Goal: Task Accomplishment & Management: Use online tool/utility

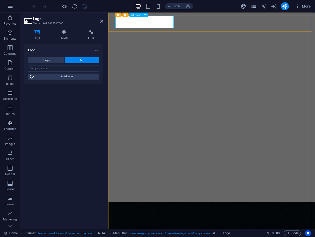
click at [137, 14] on span "Logo" at bounding box center [138, 15] width 5 height 3
click at [58, 62] on button "Image" at bounding box center [46, 60] width 36 height 6
select select "DISABLED_OPTION_VALUE"
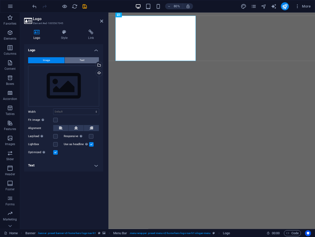
click at [71, 60] on button "Text" at bounding box center [82, 60] width 34 height 6
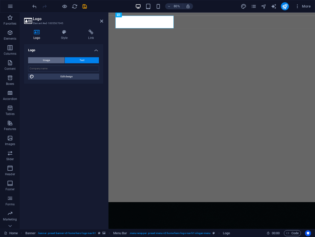
click at [38, 60] on button "Image" at bounding box center [46, 60] width 36 height 6
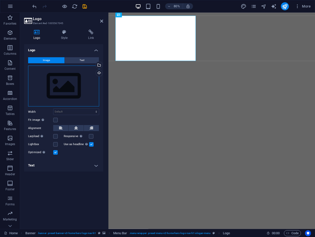
click at [61, 88] on div "Drag files here, click to choose files or select files from Files or our free s…" at bounding box center [63, 85] width 71 height 41
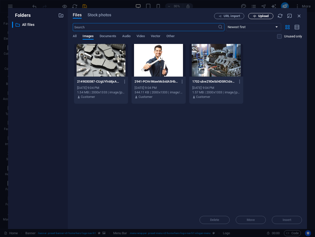
click at [253, 15] on icon "button" at bounding box center [254, 16] width 3 height 3
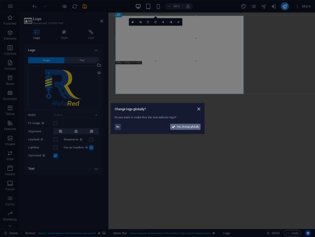
click at [170, 128] on button "Yes, change globally" at bounding box center [185, 127] width 30 height 6
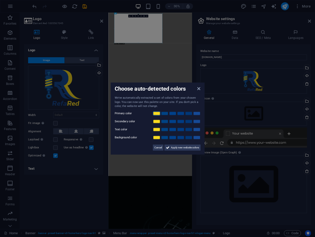
click at [159, 113] on link at bounding box center [157, 113] width 8 height 4
click at [165, 121] on link at bounding box center [165, 121] width 8 height 4
click at [184, 148] on span "Apply new website colors" at bounding box center [185, 147] width 28 height 6
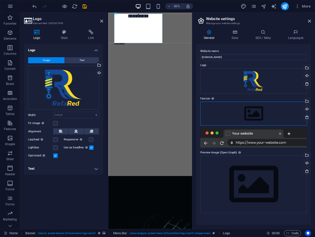
click at [267, 113] on div "Drag files here, click to choose files or select files from Files or our free s…" at bounding box center [253, 114] width 107 height 24
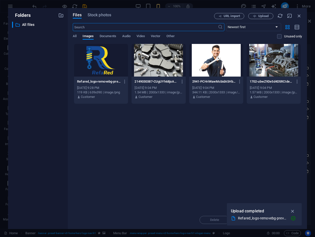
click at [110, 51] on div at bounding box center [101, 60] width 54 height 33
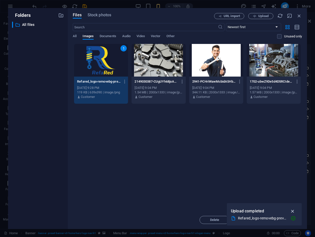
click at [290, 211] on icon "button" at bounding box center [293, 211] width 6 height 6
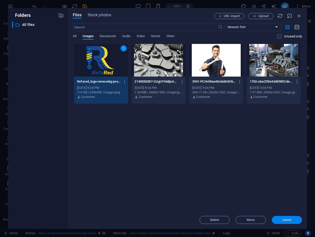
click at [285, 221] on span "Insert" at bounding box center [286, 219] width 9 height 3
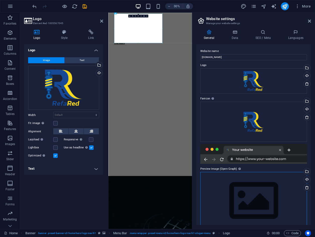
click at [265, 179] on div "Drag files here, click to choose files or select files from Files or our free s…" at bounding box center [253, 200] width 107 height 57
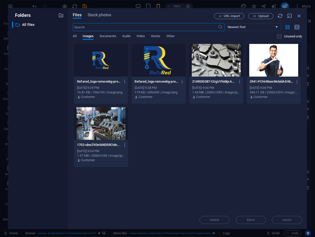
click at [110, 62] on div at bounding box center [101, 60] width 54 height 33
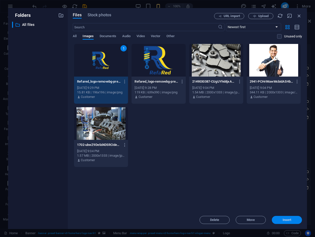
click at [285, 219] on span "Insert" at bounding box center [286, 219] width 9 height 3
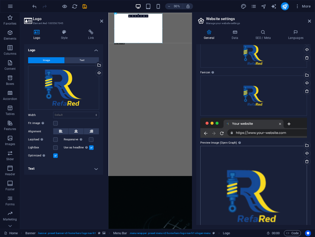
scroll to position [51, 0]
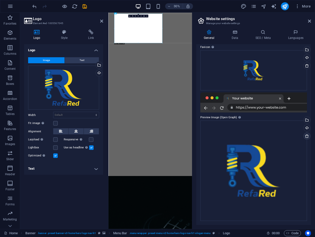
click at [307, 136] on icon at bounding box center [307, 136] width 4 height 4
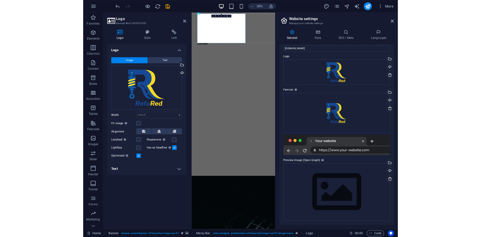
scroll to position [9, 0]
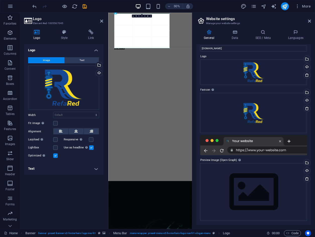
drag, startPoint x: 162, startPoint y: 29, endPoint x: 186, endPoint y: 34, distance: 24.3
type input "734"
select select "px"
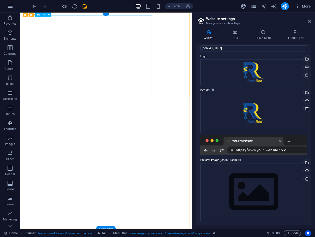
click at [44, 15] on span "Logo" at bounding box center [43, 15] width 5 height 2
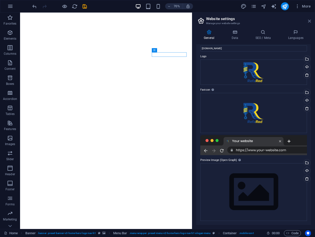
click at [310, 22] on icon at bounding box center [309, 21] width 3 height 4
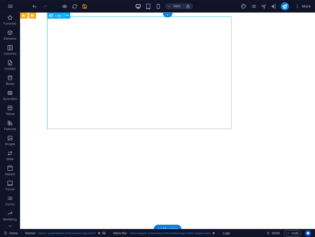
select select "px"
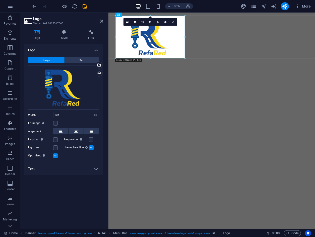
drag, startPoint x: 263, startPoint y: 59, endPoint x: 166, endPoint y: 50, distance: 97.7
type input "346"
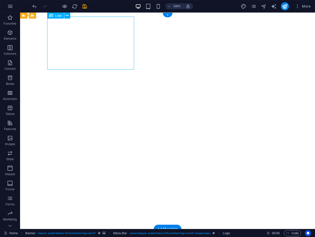
select select "px"
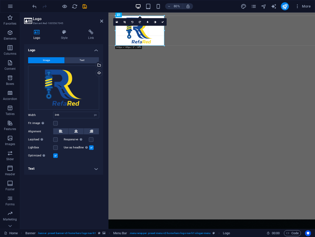
drag, startPoint x: 185, startPoint y: 37, endPoint x: 159, endPoint y: 37, distance: 25.8
type input "243"
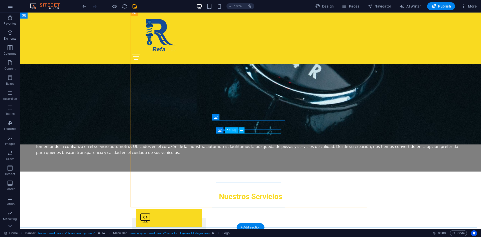
scroll to position [401, 0]
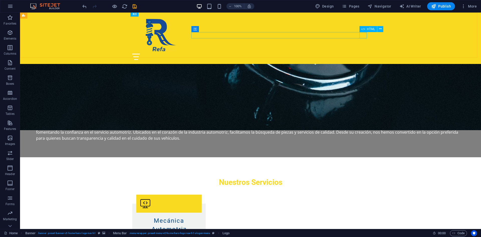
click at [314, 54] on div at bounding box center [250, 57] width 237 height 6
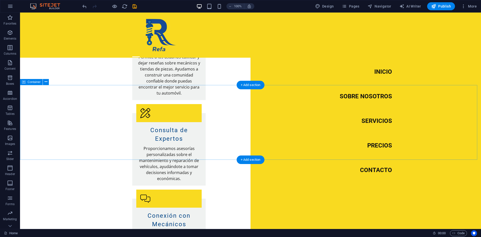
scroll to position [752, 0]
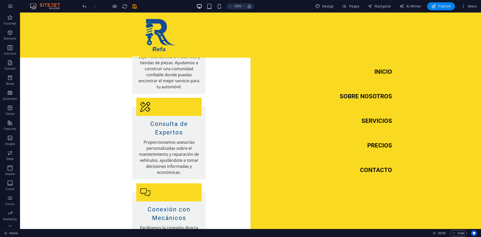
click at [314, 8] on span "Publish" at bounding box center [441, 6] width 20 height 5
checkbox input "false"
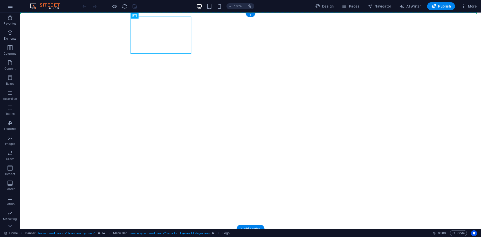
drag, startPoint x: 159, startPoint y: 38, endPoint x: 47, endPoint y: 37, distance: 111.8
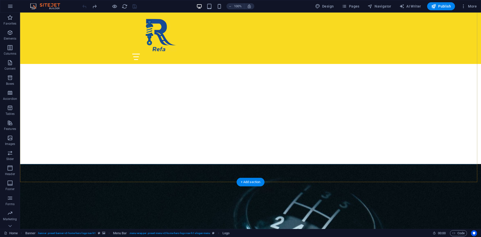
scroll to position [150, 0]
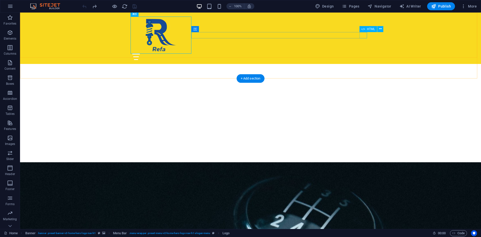
click at [366, 54] on div at bounding box center [250, 57] width 237 height 6
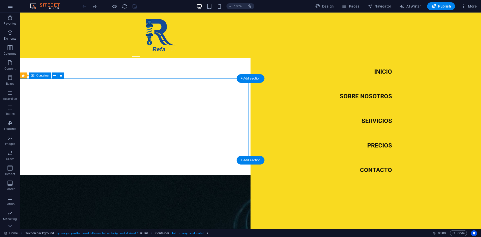
scroll to position [276, 0]
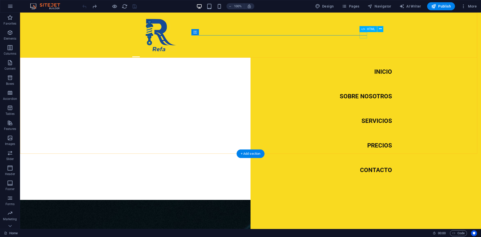
click at [140, 54] on div at bounding box center [136, 57] width 8 height 6
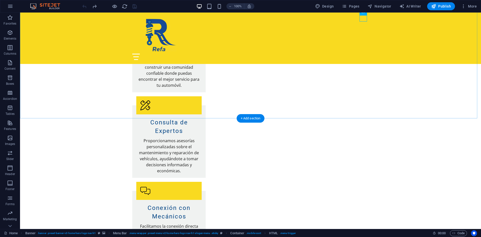
scroll to position [777, 0]
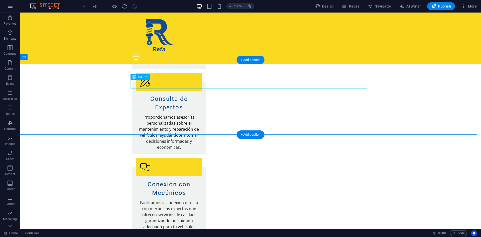
click at [256, 135] on div "+ Add section" at bounding box center [251, 134] width 28 height 9
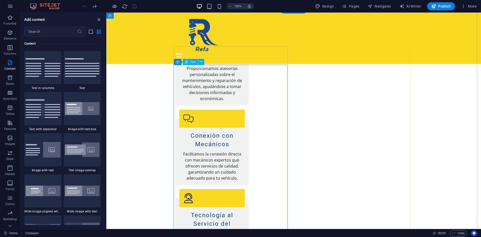
scroll to position [758, 0]
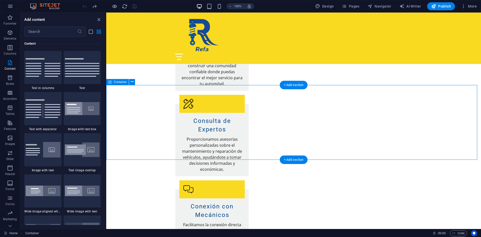
click at [121, 85] on div "Container" at bounding box center [117, 82] width 23 height 6
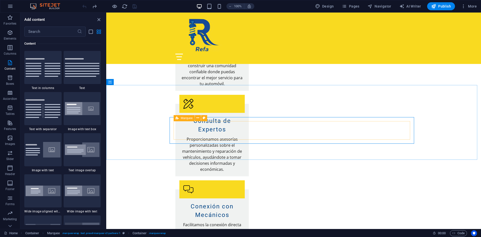
click at [181, 119] on span "Marquee" at bounding box center [187, 118] width 12 height 3
click at [183, 118] on span "Marquee" at bounding box center [187, 118] width 12 height 3
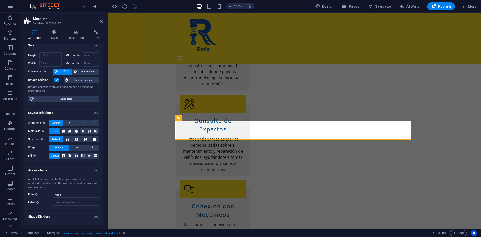
scroll to position [0, 0]
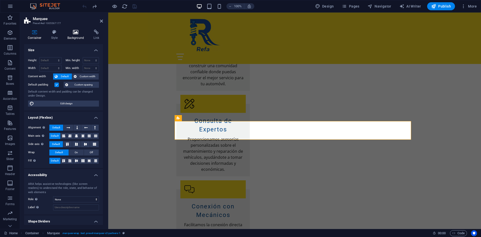
click at [74, 33] on icon at bounding box center [76, 32] width 24 height 5
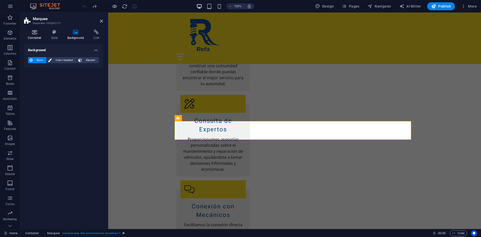
click at [41, 34] on icon at bounding box center [34, 32] width 21 height 5
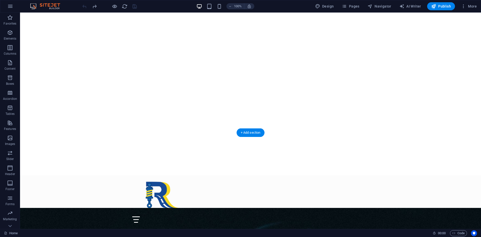
scroll to position [100, 0]
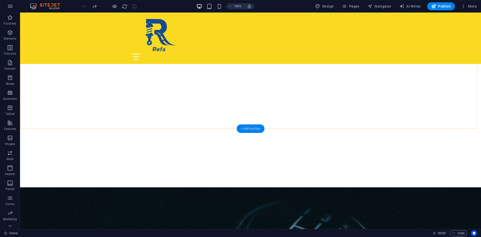
click at [255, 125] on div "+ Add section" at bounding box center [251, 128] width 28 height 9
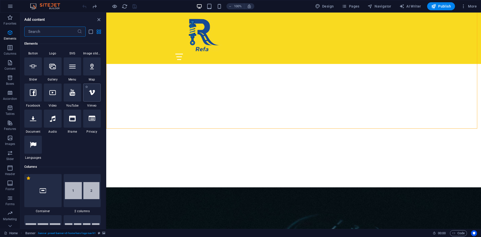
scroll to position [0, 0]
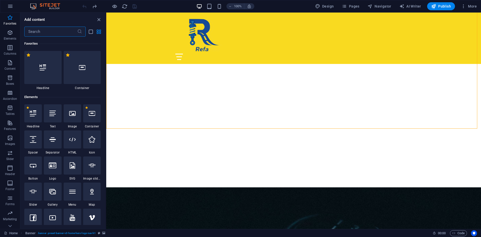
click at [53, 32] on input "text" at bounding box center [50, 32] width 53 height 10
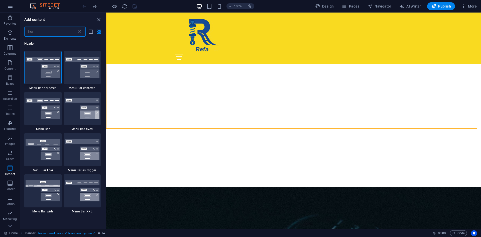
type input "hero"
drag, startPoint x: 48, startPoint y: 35, endPoint x: 22, endPoint y: 35, distance: 26.1
click at [22, 35] on div "hero ​" at bounding box center [62, 32] width 85 height 10
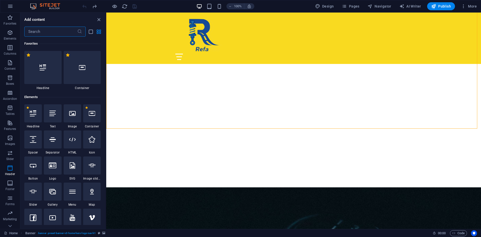
click at [58, 32] on input "text" at bounding box center [50, 32] width 53 height 10
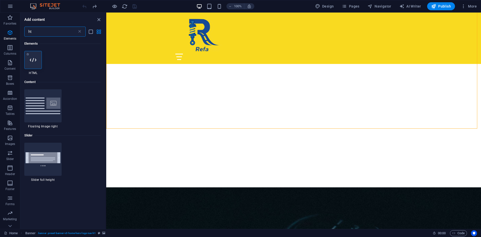
type input "ht"
click at [38, 60] on div at bounding box center [33, 60] width 18 height 18
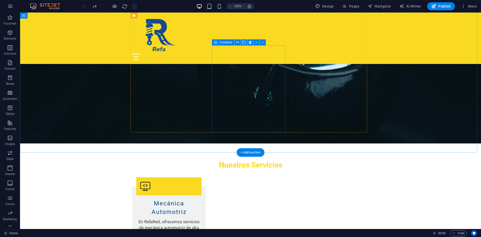
scroll to position [276, 0]
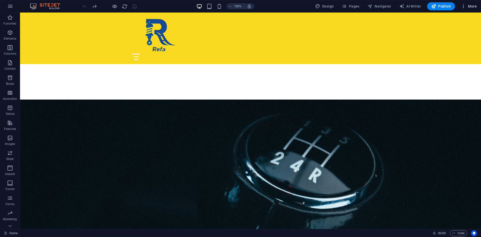
click at [465, 7] on icon "button" at bounding box center [463, 6] width 5 height 5
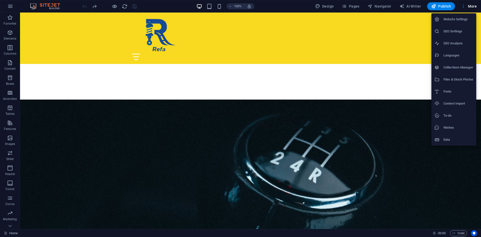
click at [128, 82] on div at bounding box center [240, 118] width 481 height 237
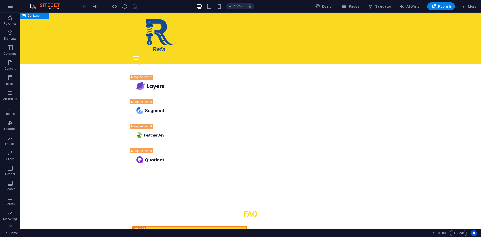
scroll to position [1640, 0]
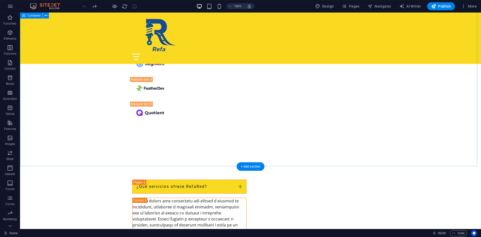
click at [248, 165] on div "+ Add section" at bounding box center [251, 166] width 28 height 9
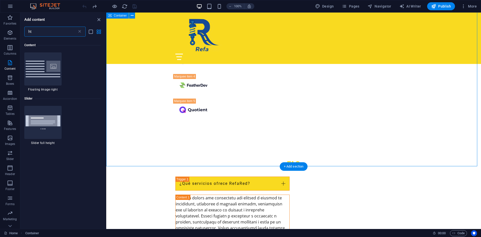
scroll to position [38, 0]
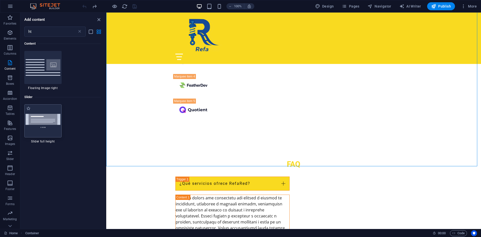
click at [44, 118] on img at bounding box center [43, 121] width 35 height 14
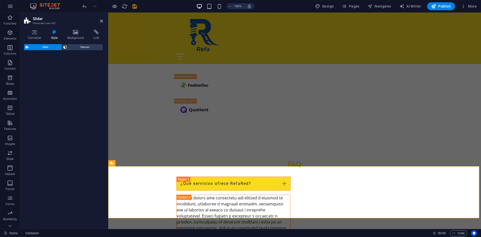
select select "rem"
select select "px"
select select "preset-slider-content-v3-full-height"
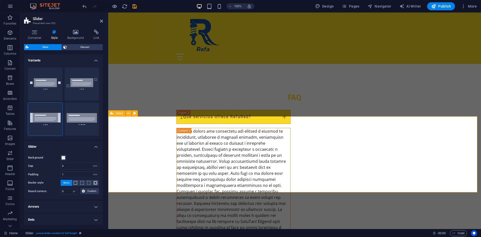
scroll to position [1747, 0]
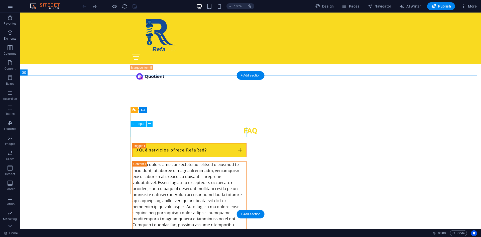
scroll to position [1640, 0]
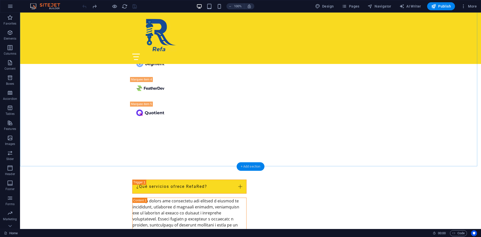
click at [257, 164] on div "+ Add section" at bounding box center [251, 166] width 28 height 9
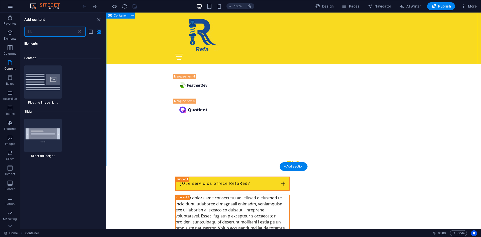
scroll to position [38, 0]
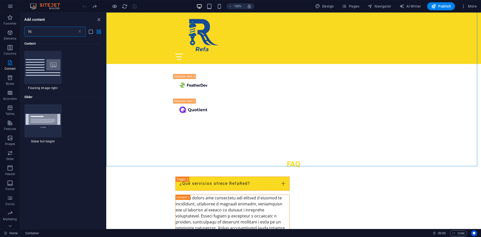
click at [52, 34] on input "ht" at bounding box center [50, 32] width 53 height 10
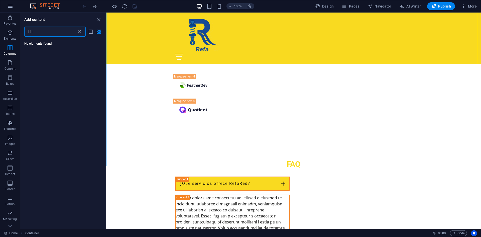
scroll to position [0, 0]
drag, startPoint x: 58, startPoint y: 31, endPoint x: 2, endPoint y: 29, distance: 56.4
click at [2, 29] on div "Favorites Elements Columns Content Boxes Accordion Tables Features Images Slide…" at bounding box center [53, 121] width 106 height 216
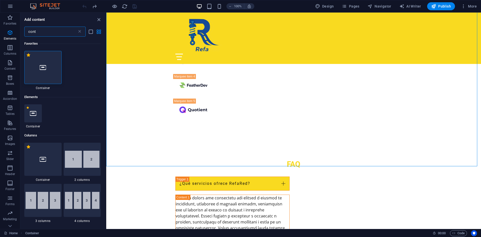
type input "cont"
click at [44, 71] on div at bounding box center [42, 67] width 37 height 33
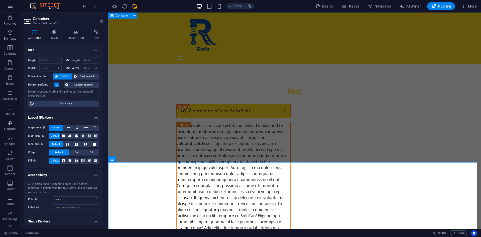
scroll to position [1722, 0]
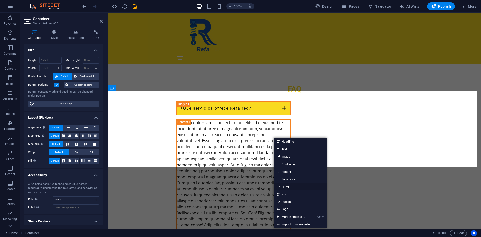
click at [302, 187] on link "HTML" at bounding box center [300, 187] width 53 height 8
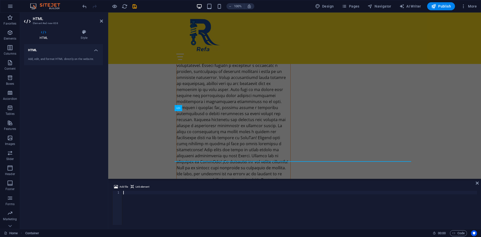
scroll to position [1671, 0]
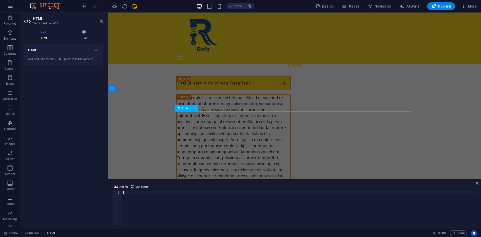
click at [181, 109] on div "HTML" at bounding box center [184, 108] width 18 height 6
click at [64, 58] on div "Add, edit, and format HTML directly on the website." at bounding box center [63, 59] width 71 height 4
click at [56, 47] on h4 "HTML" at bounding box center [63, 48] width 79 height 9
click at [59, 49] on h4 "HTML" at bounding box center [63, 50] width 79 height 12
click at [74, 61] on div "Add, edit, and format HTML directly on the website." at bounding box center [63, 59] width 71 height 4
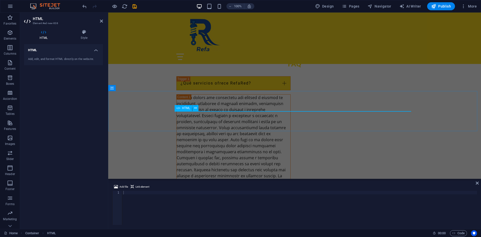
click at [177, 109] on icon at bounding box center [179, 108] width 4 height 6
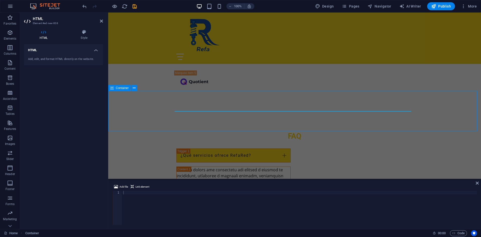
scroll to position [1716, 0]
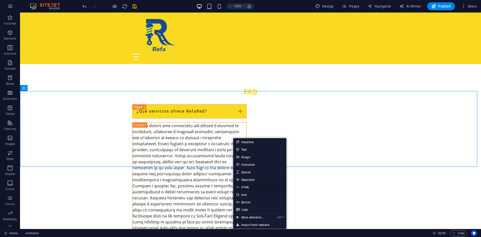
click at [254, 187] on link "HTML" at bounding box center [259, 187] width 53 height 8
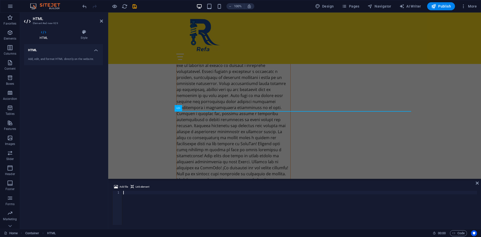
scroll to position [1671, 0]
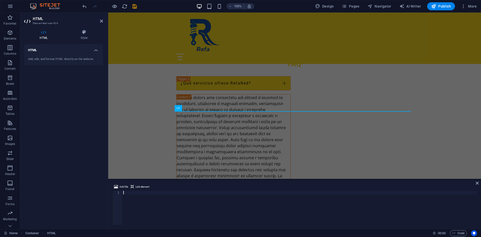
click at [152, 200] on div at bounding box center [299, 211] width 355 height 41
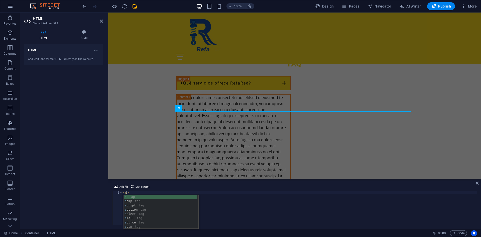
scroll to position [0, 0]
type textarea "<section>"
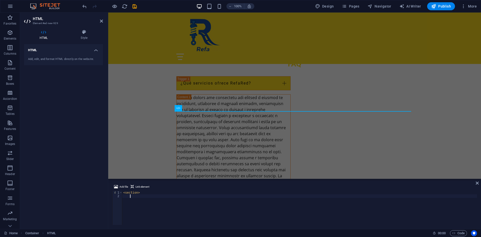
type textarea ">"
type textarea "<section>"
click at [152, 200] on div "< section > </ section >" at bounding box center [299, 211] width 355 height 41
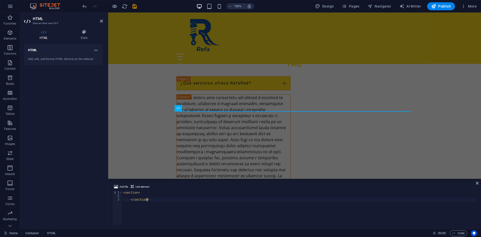
type textarea "</section>"
type textarea "Z"
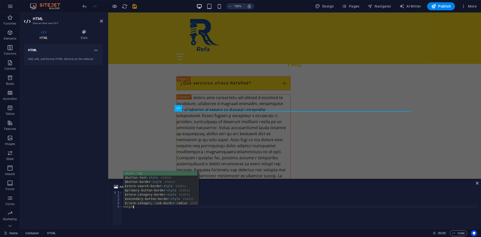
scroll to position [0, 1]
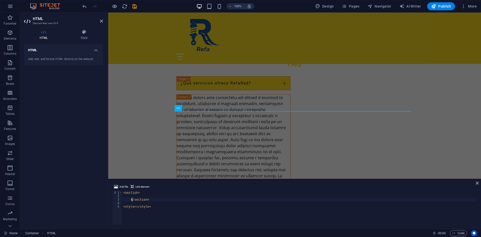
click at [132, 199] on div "< section > </ section > < style > </ style >" at bounding box center [299, 211] width 355 height 41
click at [130, 199] on div "< section > </ section > < style > </ style >" at bounding box center [299, 211] width 355 height 41
type textarea "<section></section>"
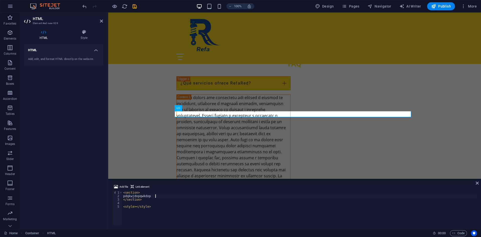
scroll to position [0, 3]
click at [322, 222] on div "< section > pdqkwjdopqwkdopq </ section > < style > </ style >" at bounding box center [299, 211] width 355 height 41
type textarea "<style></style>"
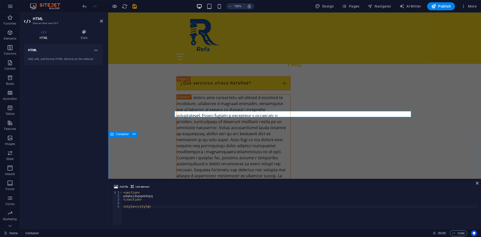
scroll to position [1716, 0]
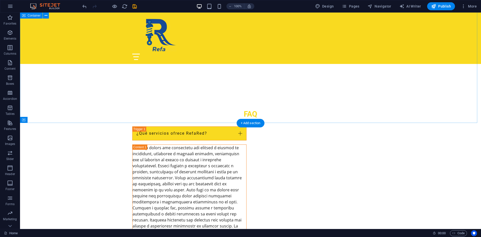
scroll to position [1680, 0]
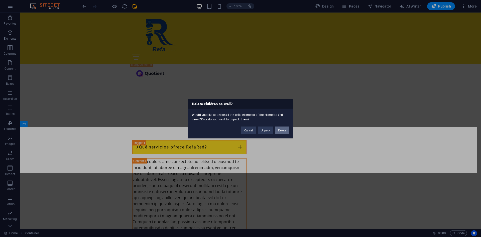
click at [285, 130] on button "Delete" at bounding box center [282, 130] width 14 height 8
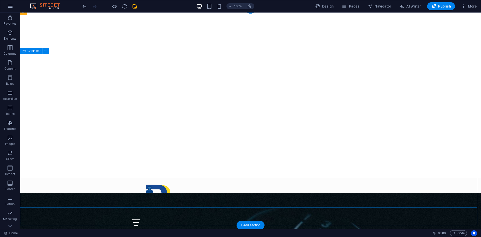
scroll to position [125, 0]
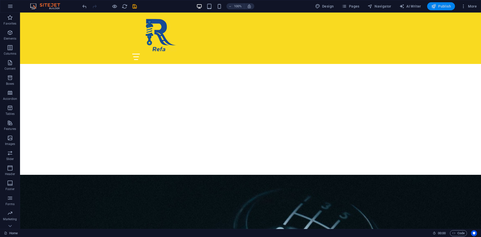
click at [448, 5] on span "Publish" at bounding box center [441, 6] width 20 height 5
checkbox input "false"
